Goal: Task Accomplishment & Management: Complete application form

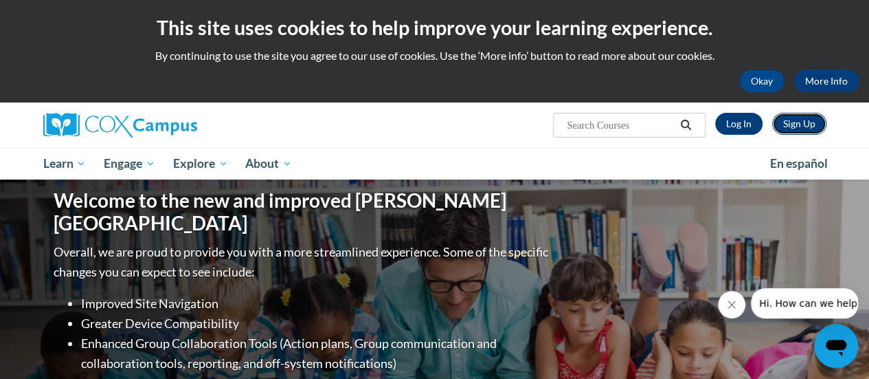
click at [796, 120] on link "Sign Up" at bounding box center [799, 124] width 54 height 22
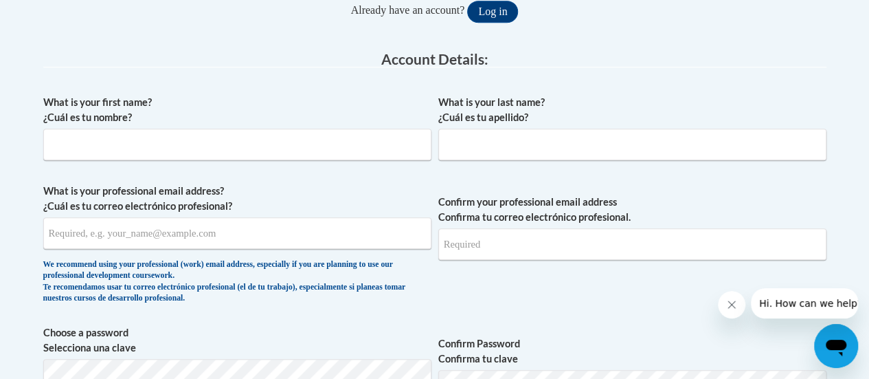
scroll to position [331, 0]
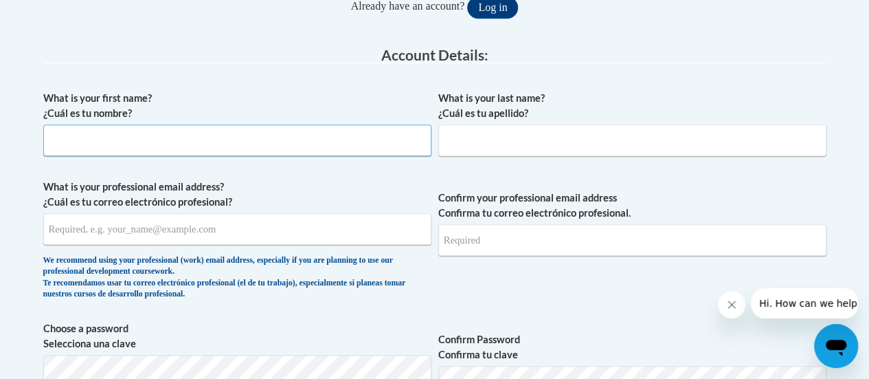
click at [249, 144] on input "What is your first name? ¿Cuál es tu nombre?" at bounding box center [237, 140] width 388 height 32
type input "Chatelah"
type input "Brown"
type input "chatelah.brown@atlanta.k12.ga.us"
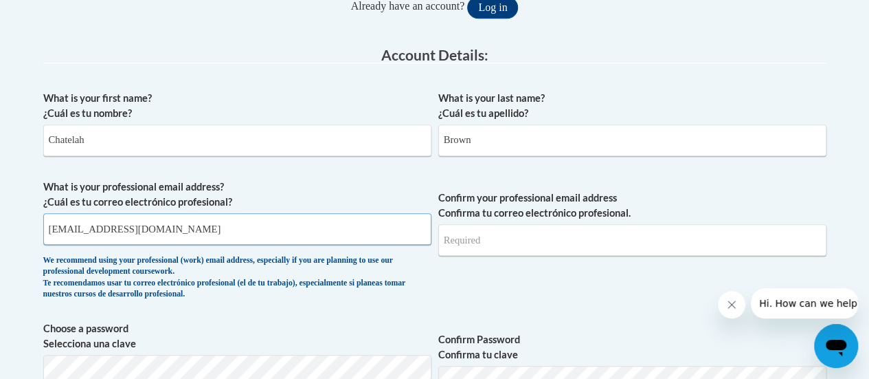
type input "chatelah.brown@atlanta.k12.ga.us"
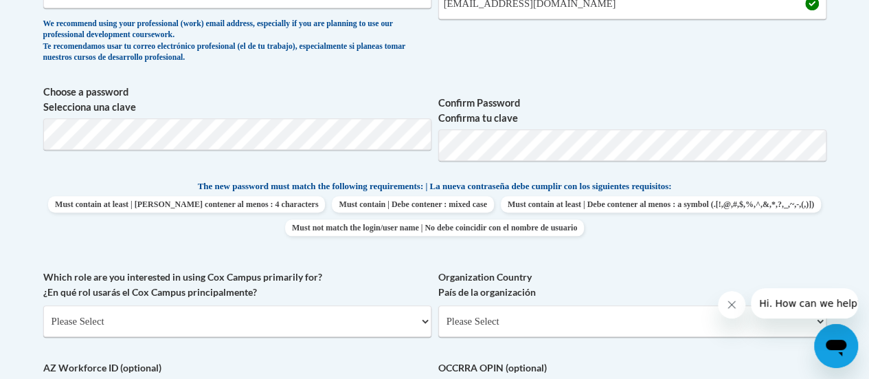
scroll to position [572, 0]
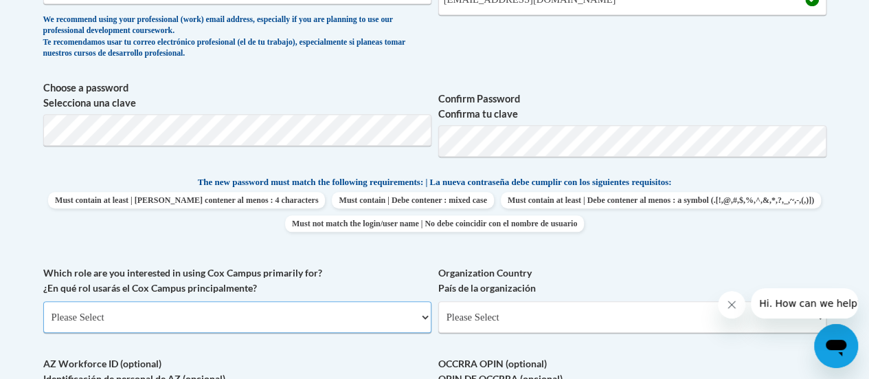
click at [185, 314] on select "Please Select College/University | Colegio/Universidad Community/Nonprofit Part…" at bounding box center [237, 317] width 388 height 32
select select "5a18ea06-2b54-4451-96f2-d152daf9eac5"
click at [43, 301] on select "Please Select College/University | Colegio/Universidad Community/Nonprofit Part…" at bounding box center [237, 317] width 388 height 32
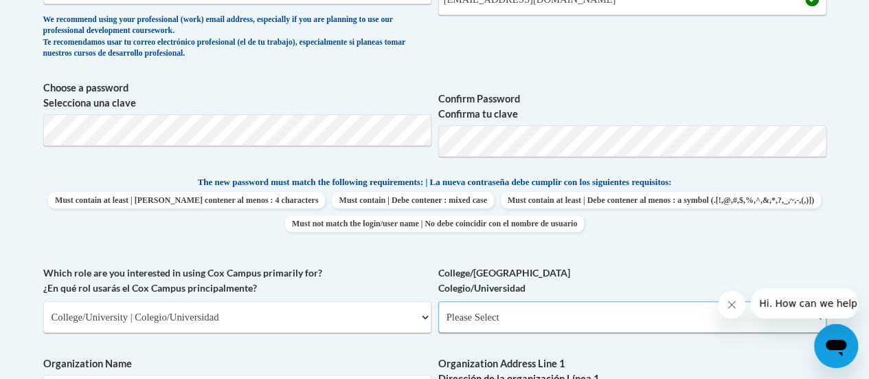
click at [496, 315] on select "Please Select College/University Staff | Empleado universitario College/Univers…" at bounding box center [632, 317] width 388 height 32
select select "99b32b07-cffc-426c-8bf6-0cd77760d84b"
click at [438, 301] on select "Please Select College/University Staff | Empleado universitario College/Univers…" at bounding box center [632, 317] width 388 height 32
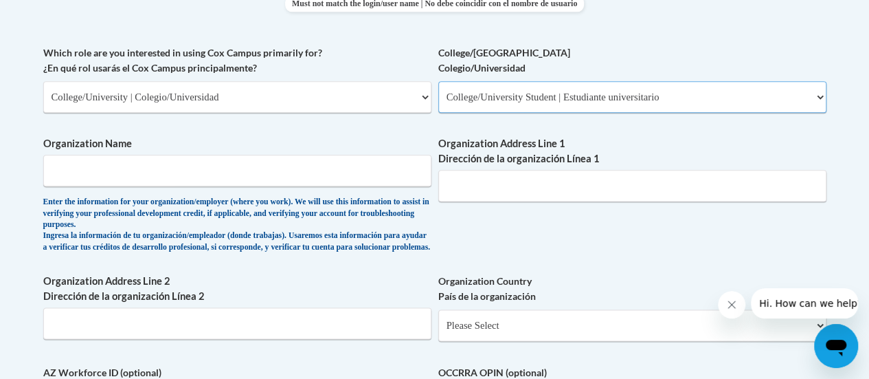
scroll to position [819, 0]
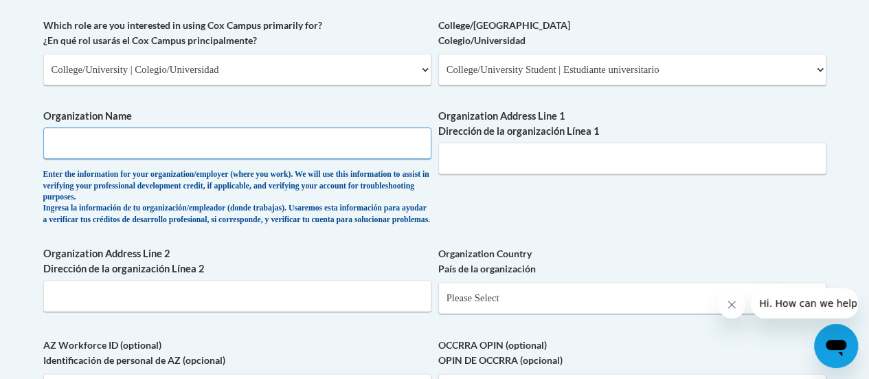
click at [341, 148] on input "Organization Name" at bounding box center [237, 143] width 388 height 32
type input "Clark Atlanta University"
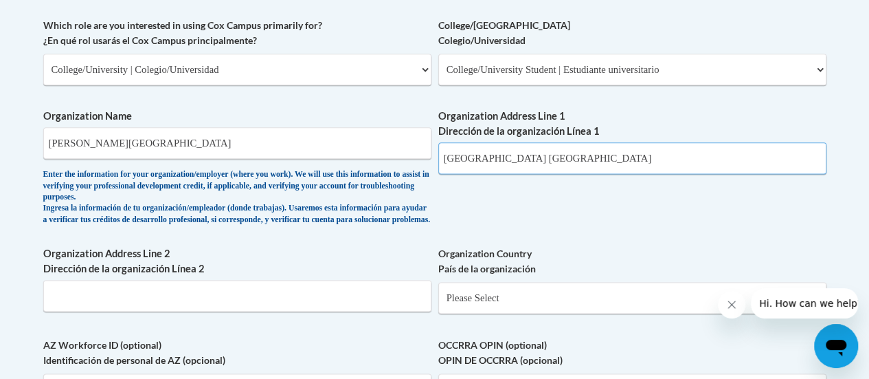
type input "Atlanta GA"
click at [552, 306] on select "Please Select United States | Estados Unidos Outside of the United States | Fue…" at bounding box center [632, 298] width 388 height 32
select select "ad49bcad-a171-4b2e-b99c-48b446064914"
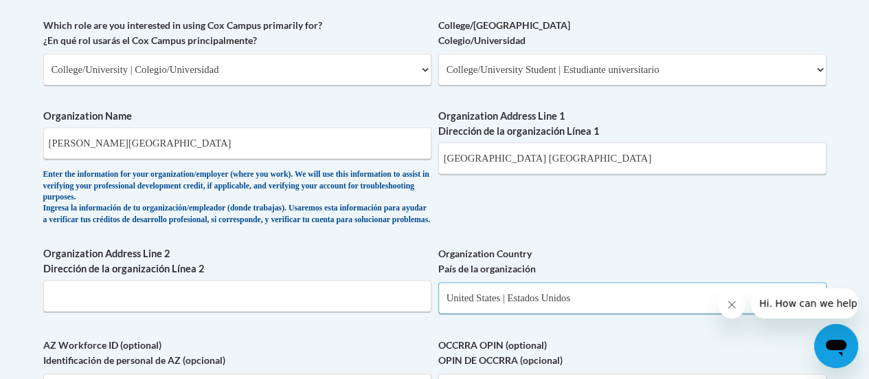
click at [438, 292] on select "Please Select United States | Estados Unidos Outside of the United States | Fue…" at bounding box center [632, 298] width 388 height 32
select select
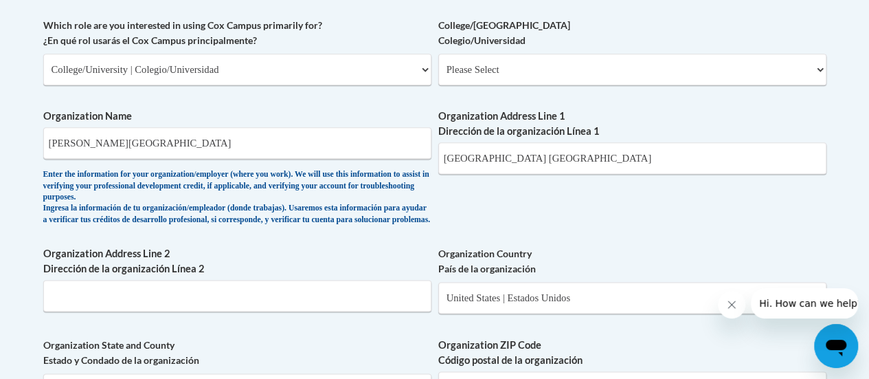
click at [614, 238] on div "What is your first name? ¿Cuál es tu nombre? Chatelah What is your last name? ¿…" at bounding box center [434, 105] width 783 height 1019
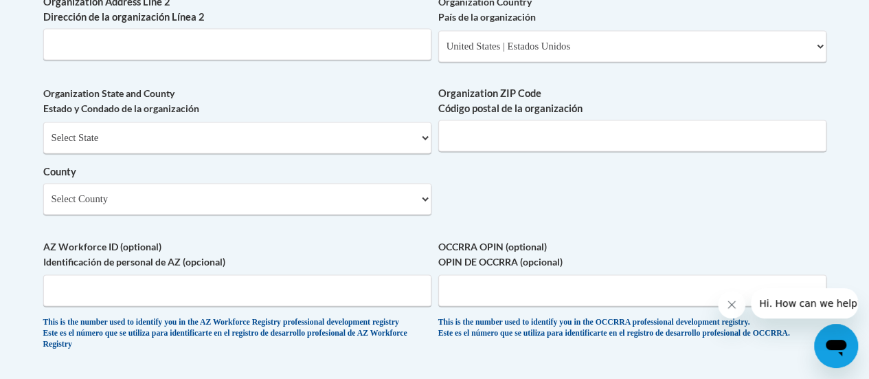
scroll to position [1078, 0]
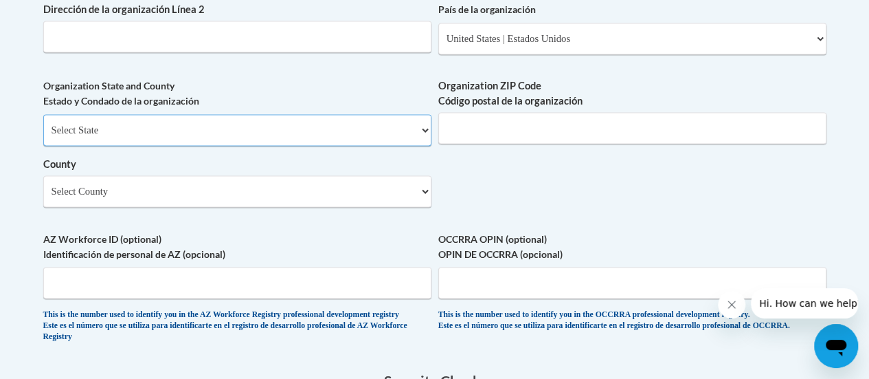
click at [173, 135] on select "Select State Alabama Alaska Arizona Arkansas California Colorado Connecticut De…" at bounding box center [237, 130] width 388 height 32
select select "Georgia"
click at [43, 124] on select "Select State Alabama Alaska Arizona Arkansas California Colorado Connecticut De…" at bounding box center [237, 130] width 388 height 32
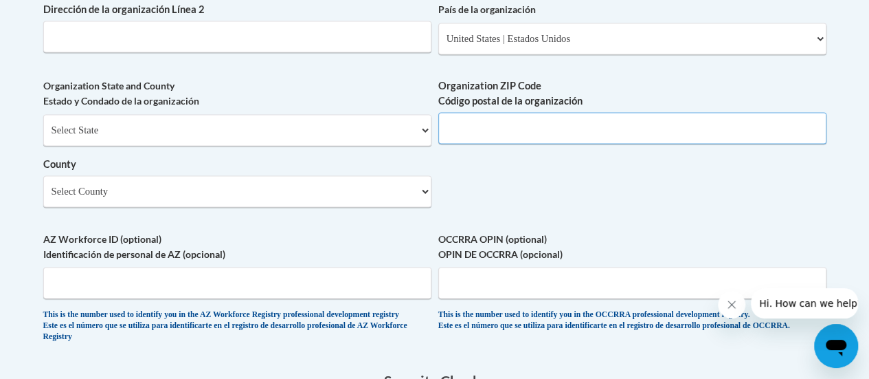
click at [505, 141] on input "Organization ZIP Code Código postal de la organización" at bounding box center [632, 128] width 388 height 32
type input "30317"
type input "Suite 1211 B"
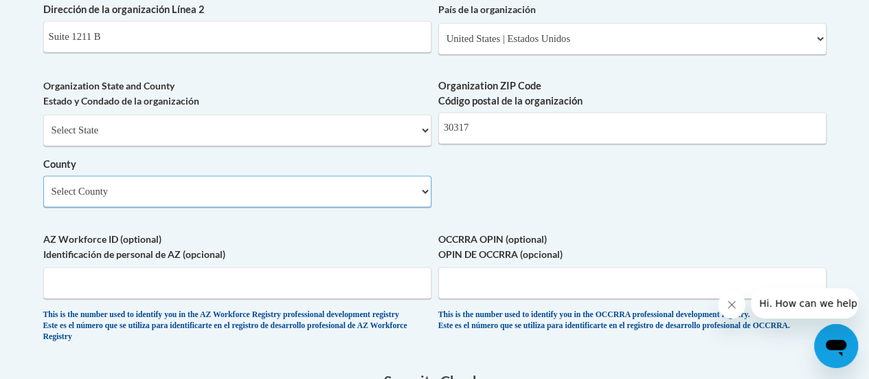
click at [232, 202] on select "Select County Appling Atkinson Bacon Baker Baldwin Banks Barrow Bartow Ben Hill…" at bounding box center [237, 191] width 388 height 32
select select "Fulton"
click at [234, 204] on select "Select County Appling Atkinson Bacon Baker Baldwin Banks Barrow Bartow Ben Hill…" at bounding box center [237, 191] width 388 height 32
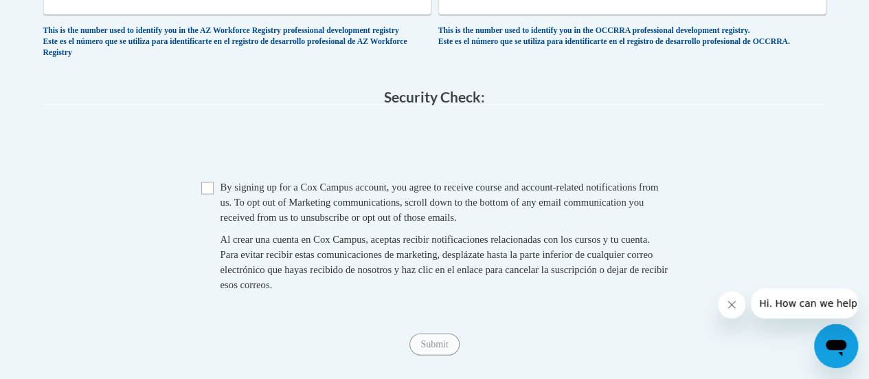
scroll to position [1366, 0]
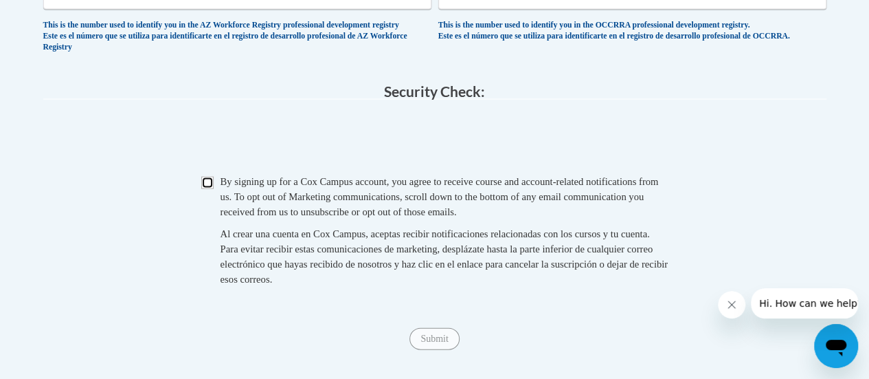
click at [205, 189] on input "Checkbox" at bounding box center [207, 183] width 12 height 12
checkbox input "true"
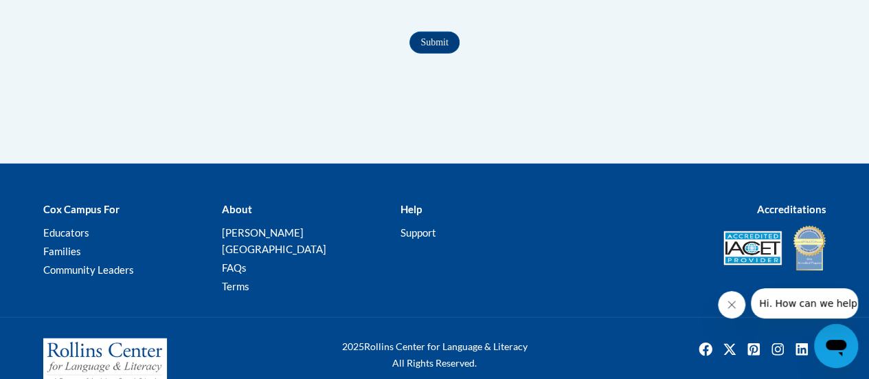
scroll to position [1671, 0]
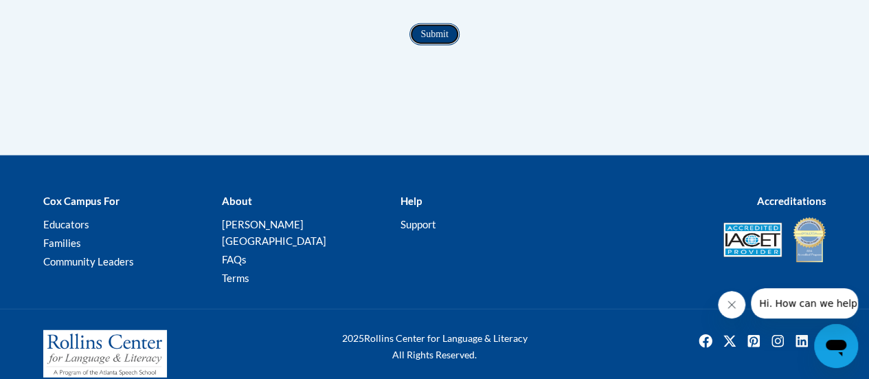
click at [433, 45] on input "Submit" at bounding box center [433, 34] width 49 height 22
